Goal: Information Seeking & Learning: Learn about a topic

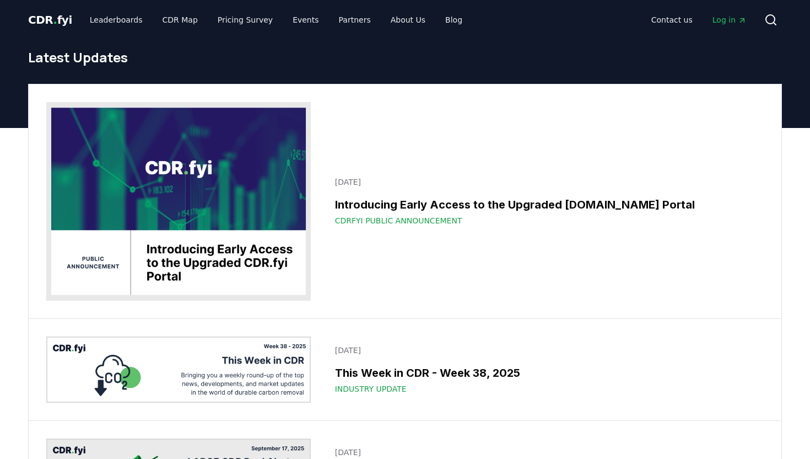
click at [57, 15] on span "CDR . fyi" at bounding box center [50, 19] width 44 height 13
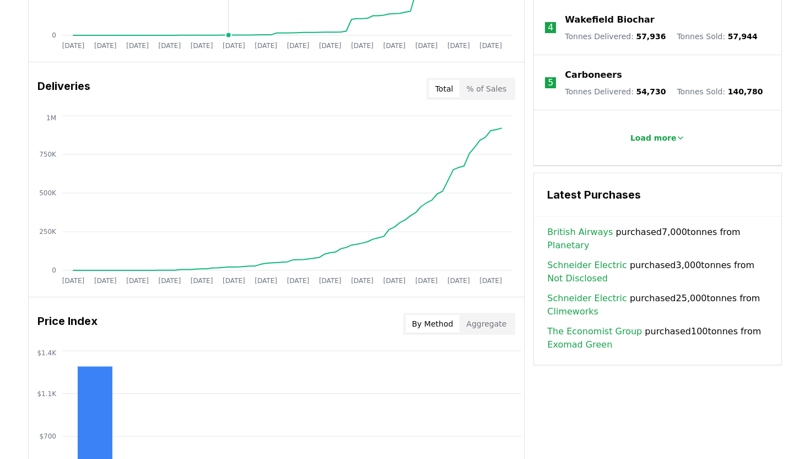
scroll to position [652, 0]
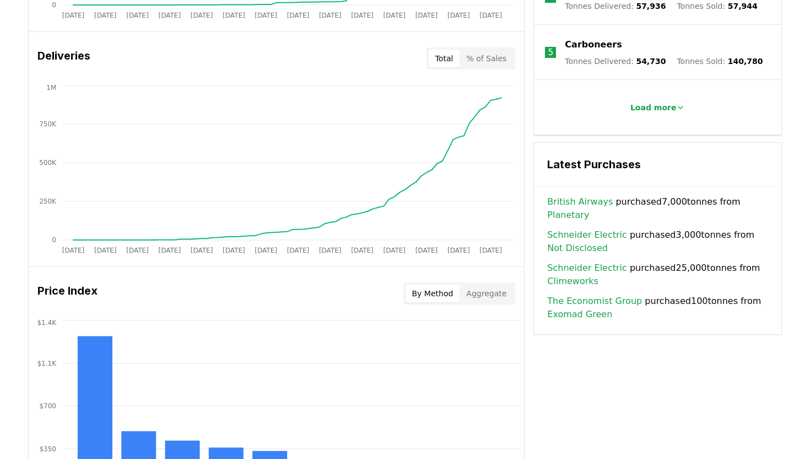
click at [625, 294] on link "The Economist Group" at bounding box center [594, 300] width 95 height 13
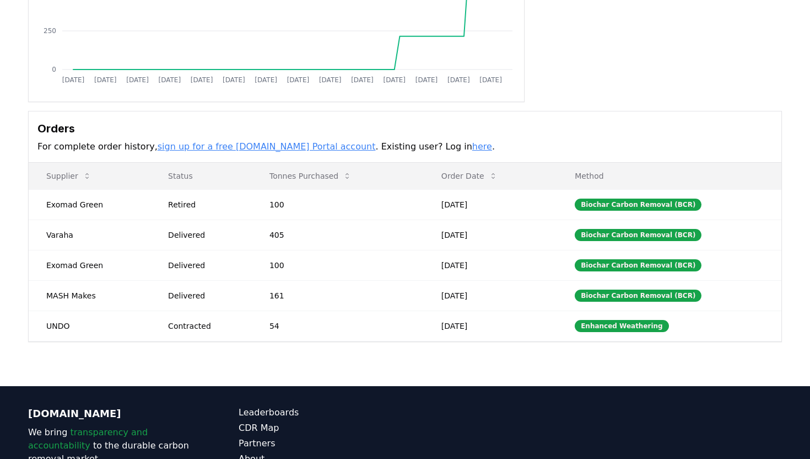
scroll to position [227, 0]
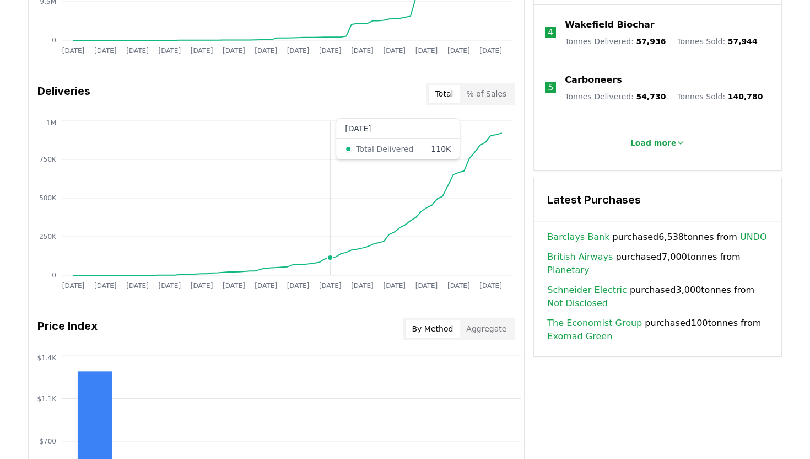
scroll to position [612, 0]
